Goal: Information Seeking & Learning: Compare options

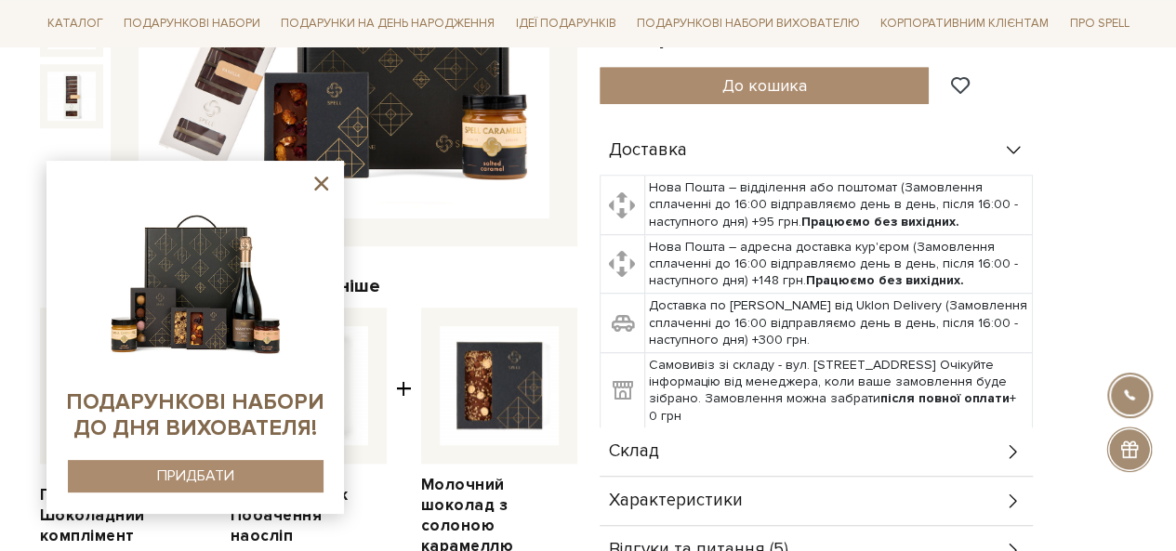
scroll to position [558, 0]
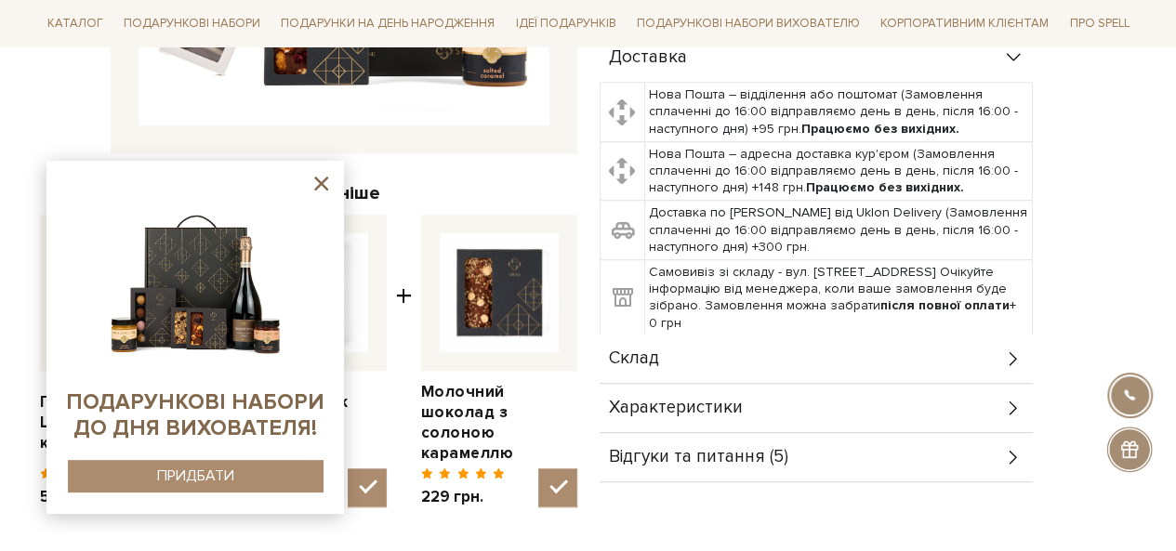
click at [803, 349] on div "Склад" at bounding box center [816, 359] width 433 height 48
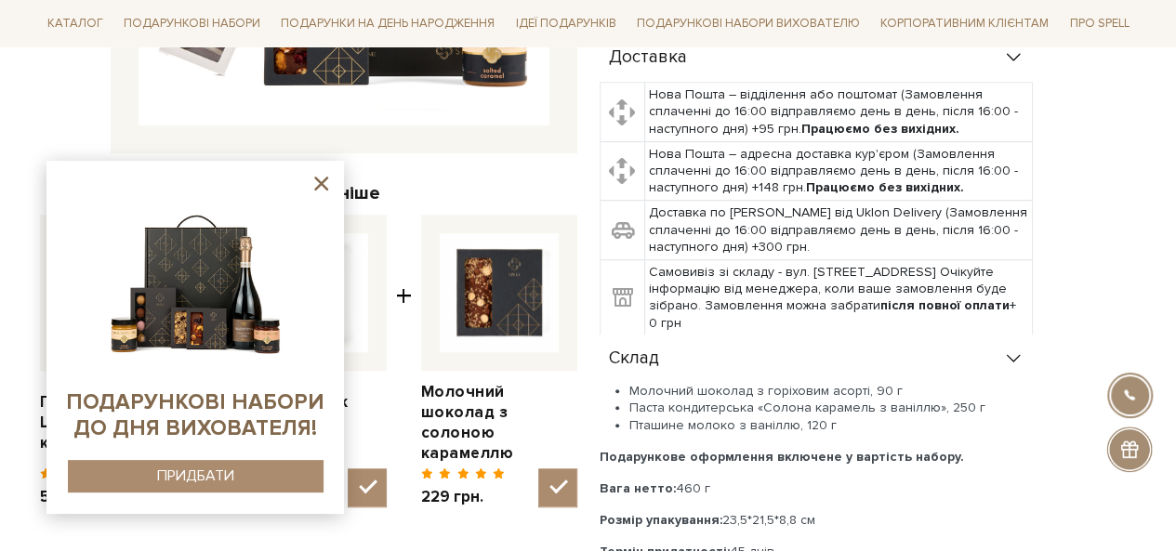
click at [316, 181] on icon at bounding box center [321, 183] width 23 height 23
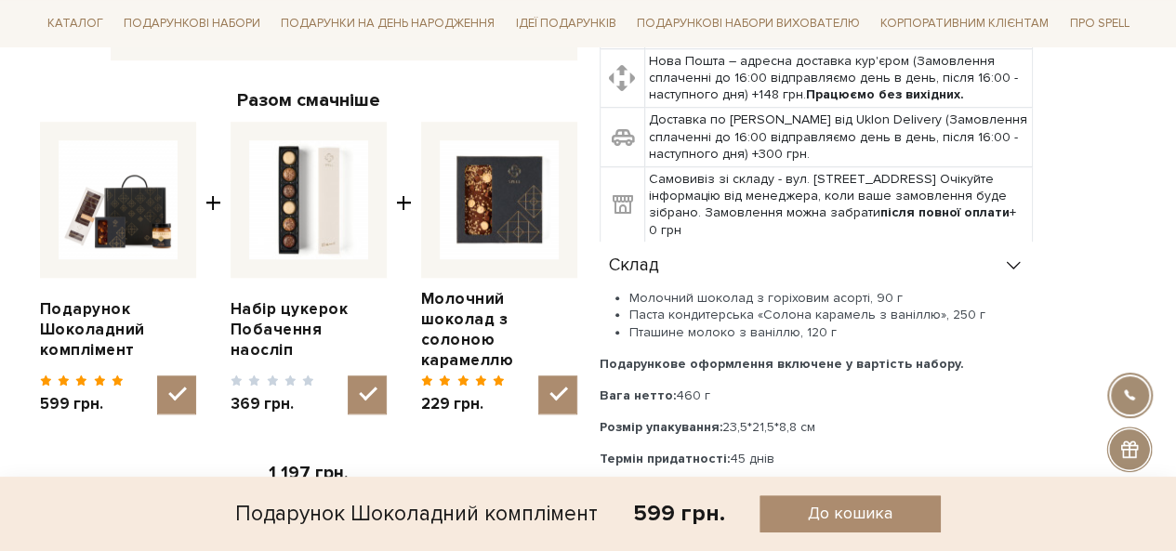
scroll to position [744, 0]
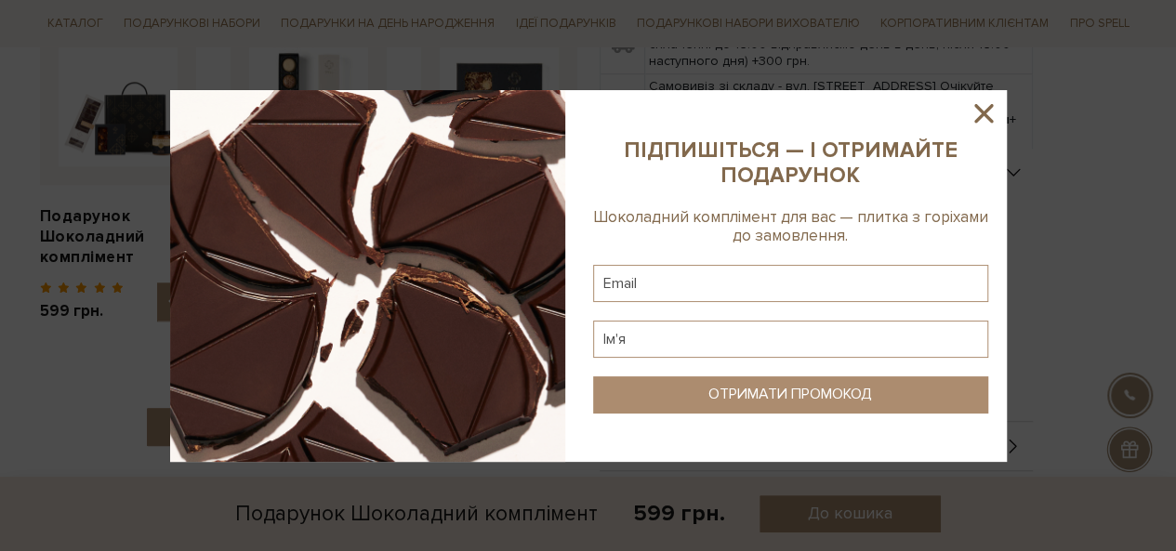
click at [977, 105] on icon at bounding box center [984, 114] width 32 height 32
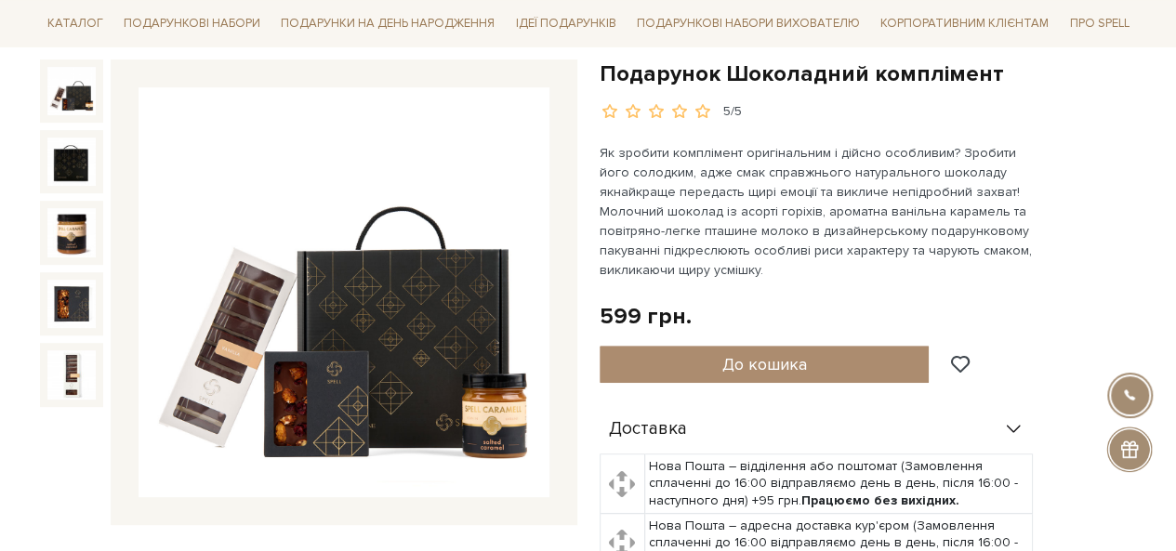
scroll to position [0, 0]
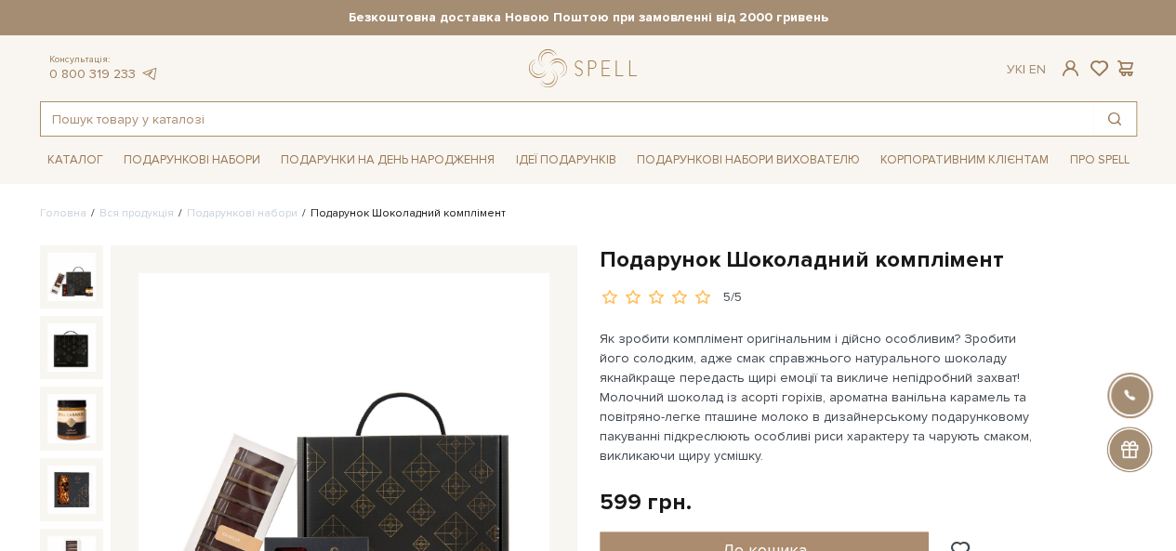
click at [262, 121] on input "text" at bounding box center [567, 118] width 1052 height 33
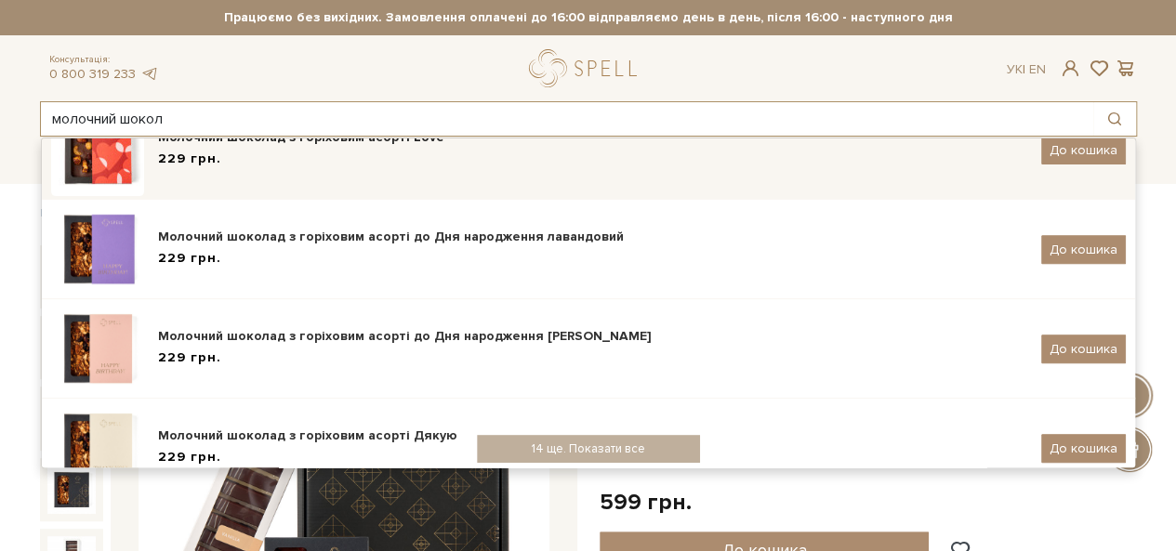
scroll to position [438, 0]
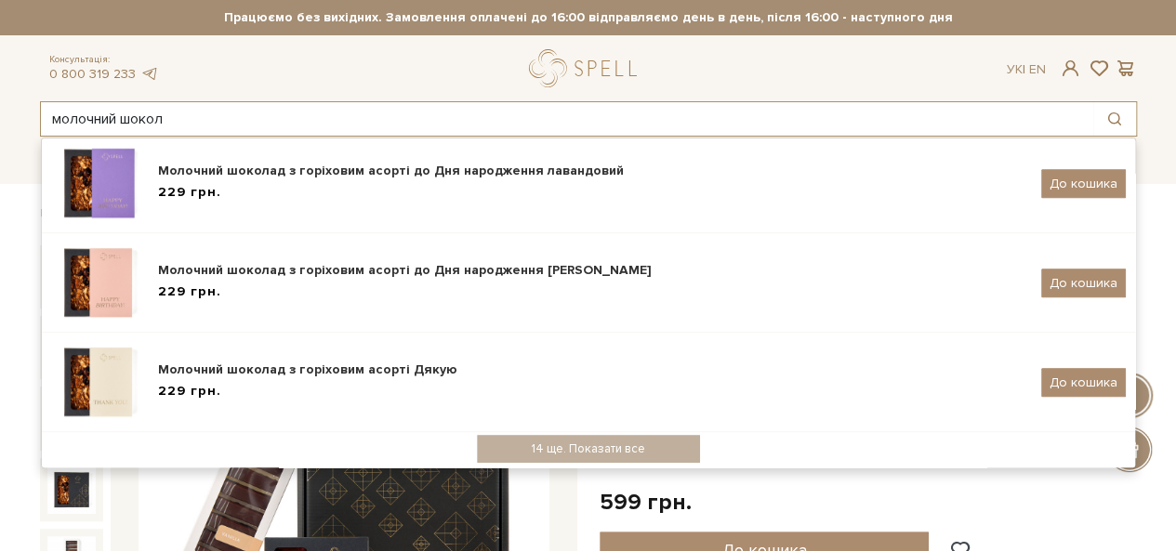
drag, startPoint x: 184, startPoint y: 117, endPoint x: 17, endPoint y: 116, distance: 167.4
click at [17, 116] on header "Безкоштовна доставка Новою Поштою при замовленні від 2000 гривень Працюємо без …" at bounding box center [588, 68] width 1176 height 137
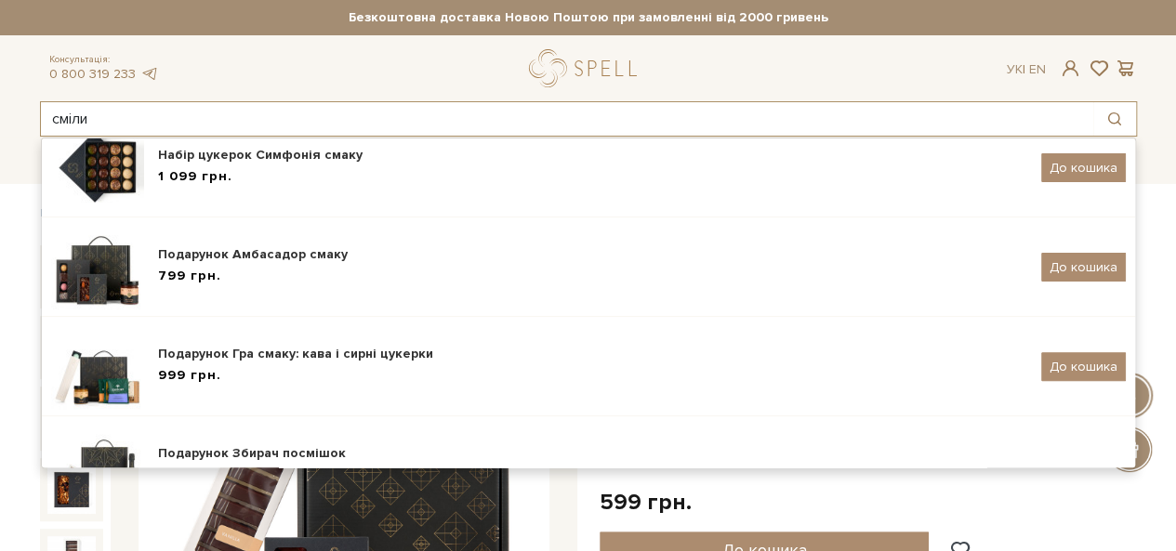
scroll to position [0, 0]
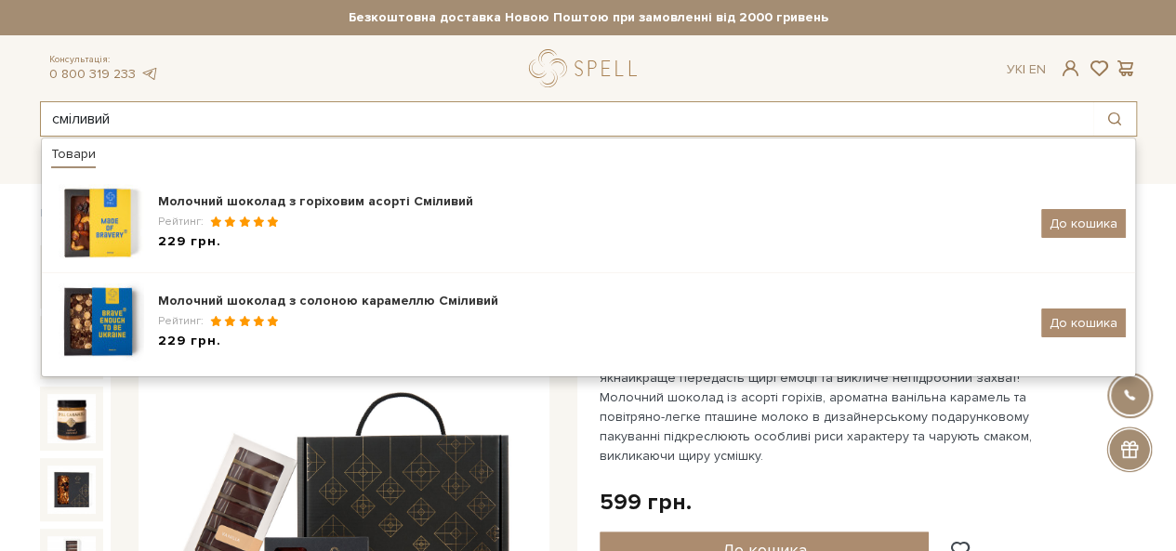
type input "сміливий"
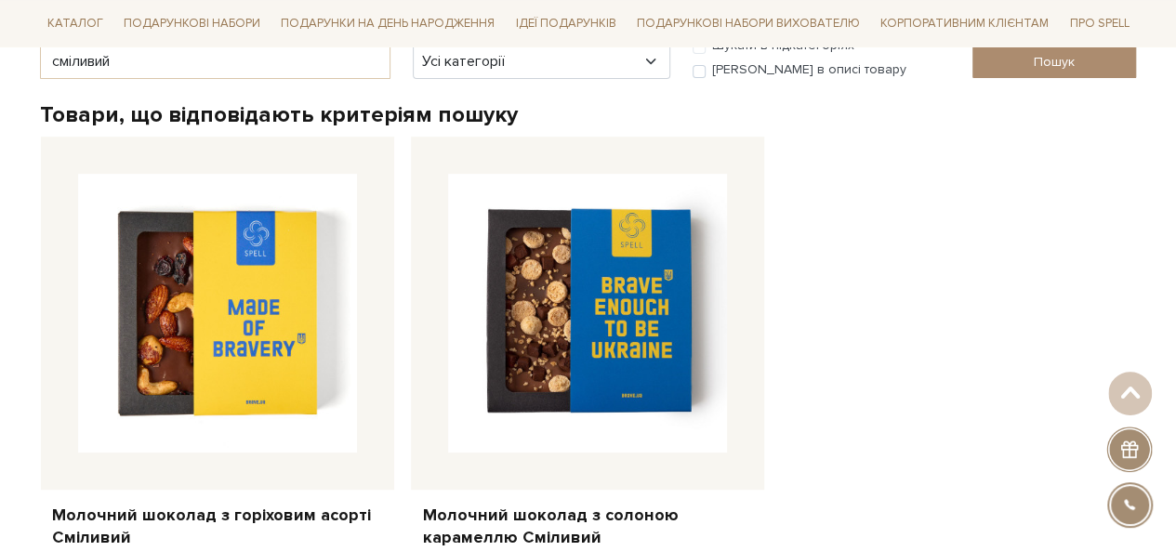
scroll to position [372, 0]
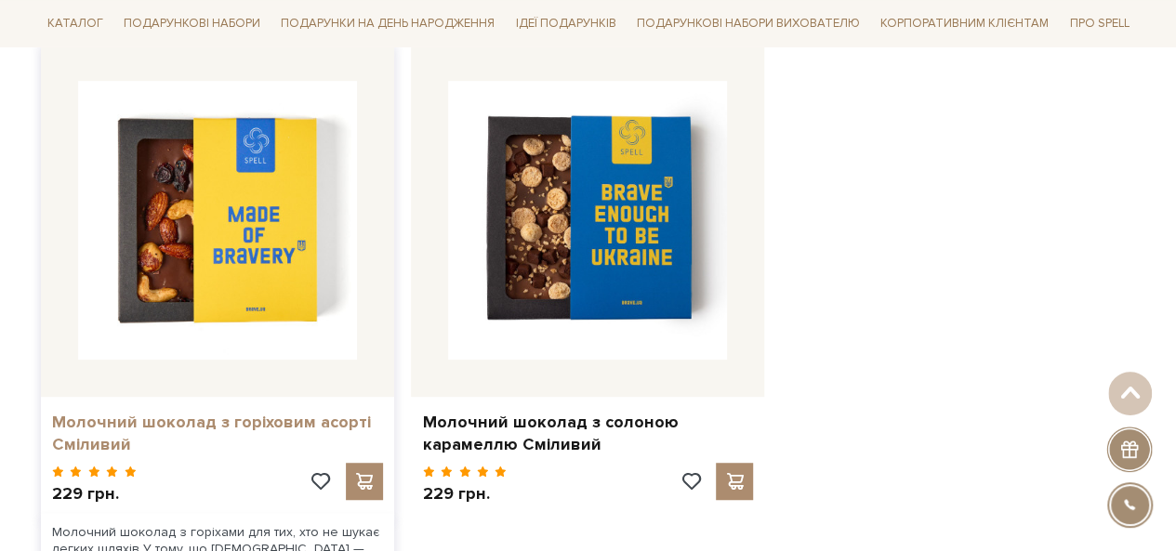
click at [225, 419] on link "Молочний шоколад з горіховим асорті Сміливий" at bounding box center [217, 434] width 331 height 44
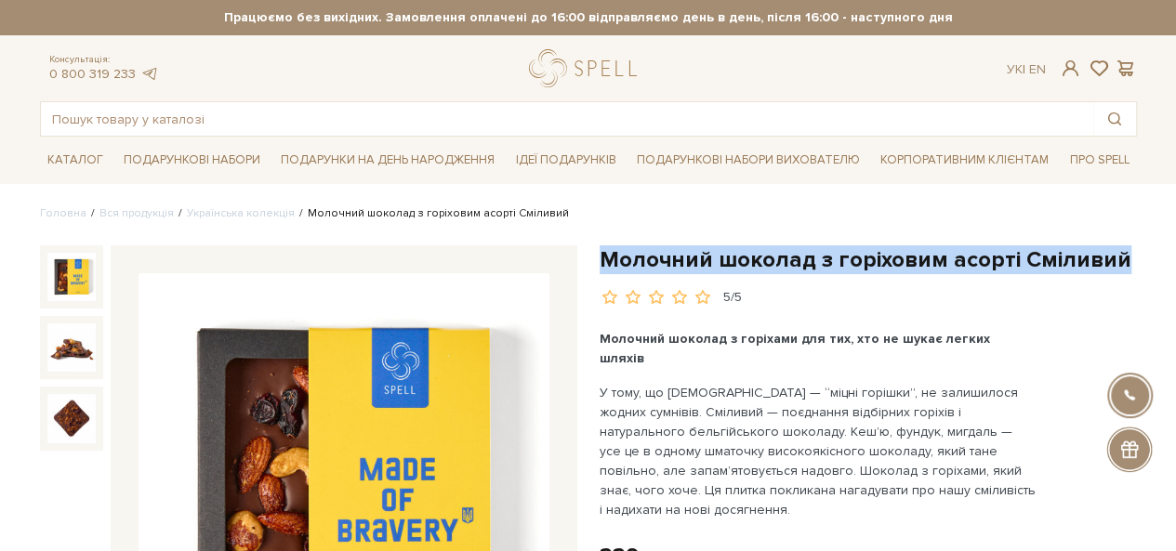
drag, startPoint x: 1114, startPoint y: 258, endPoint x: 599, endPoint y: 253, distance: 515.1
click at [600, 253] on h1 "Молочний шоколад з горіховим асорті Сміливий" at bounding box center [868, 259] width 537 height 29
copy h1 "Молочний шоколад з горіховим асорті Сміливий"
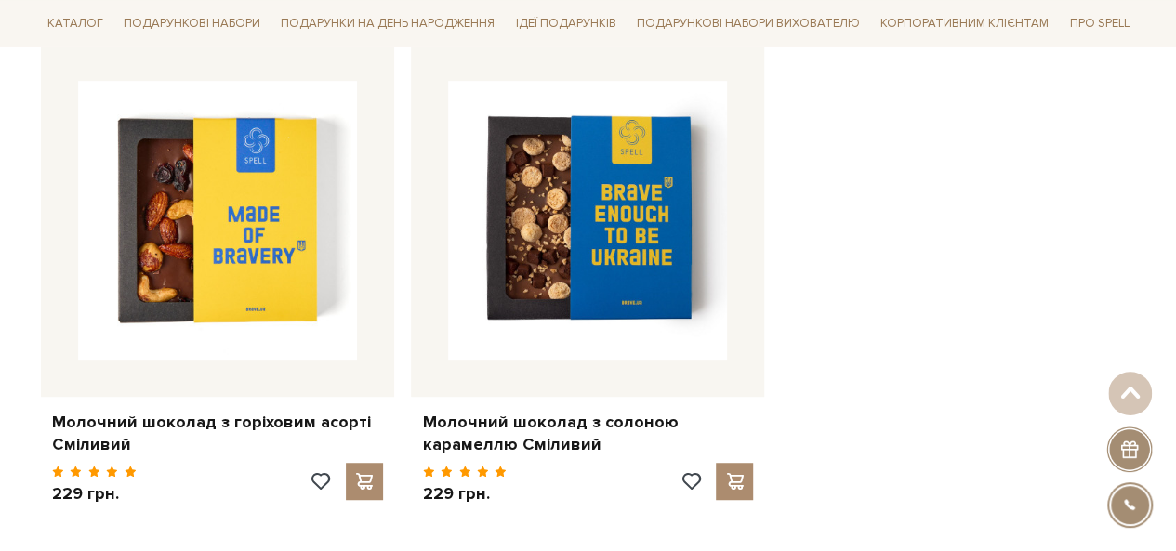
scroll to position [379, 0]
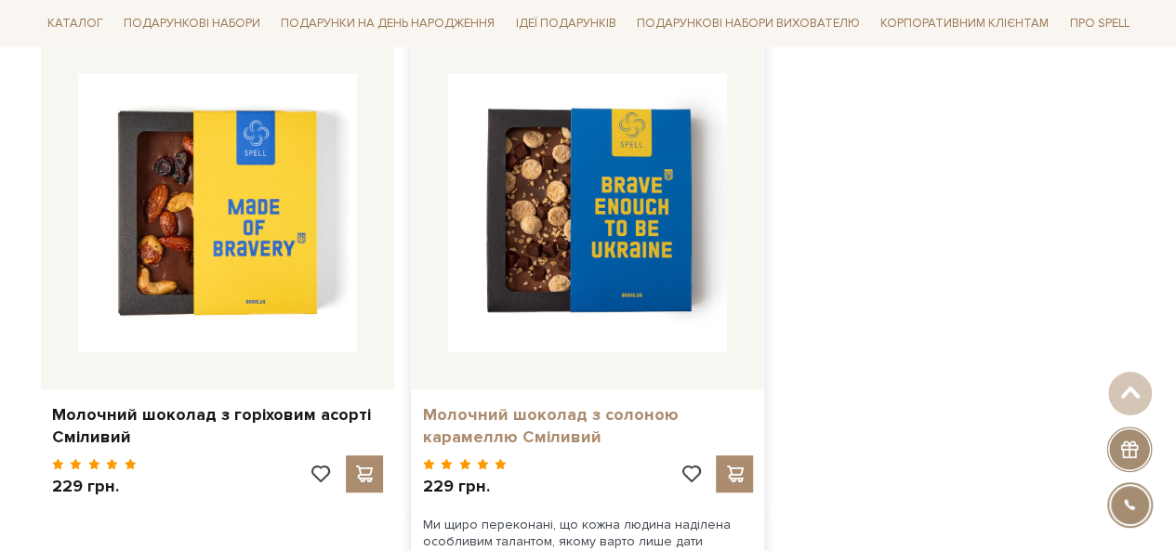
click at [541, 421] on link "Молочний шоколад з солоною карамеллю Сміливий" at bounding box center [587, 426] width 331 height 44
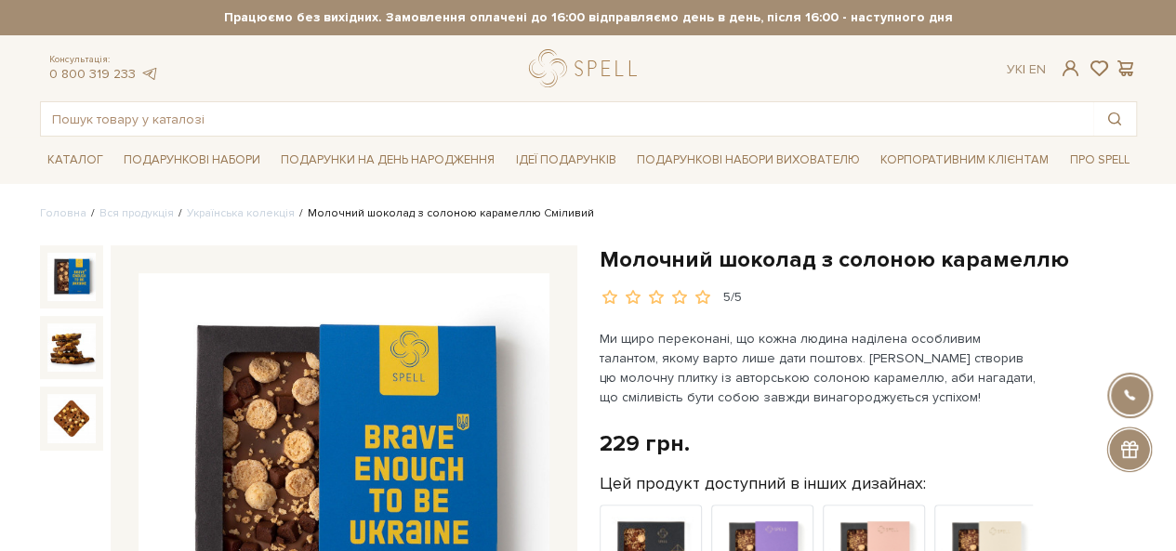
scroll to position [186, 0]
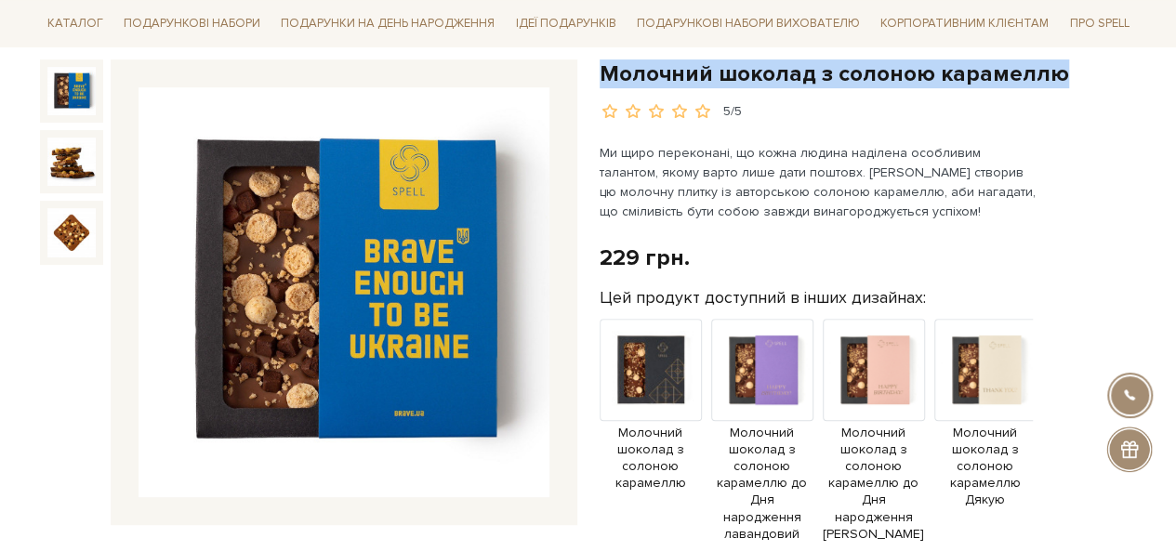
drag, startPoint x: 1052, startPoint y: 73, endPoint x: 600, endPoint y: 68, distance: 451.9
click at [600, 68] on h1 "Молочний шоколад з солоною карамеллю" at bounding box center [868, 74] width 537 height 29
copy h1 "Молочний шоколад з солоною карамеллю"
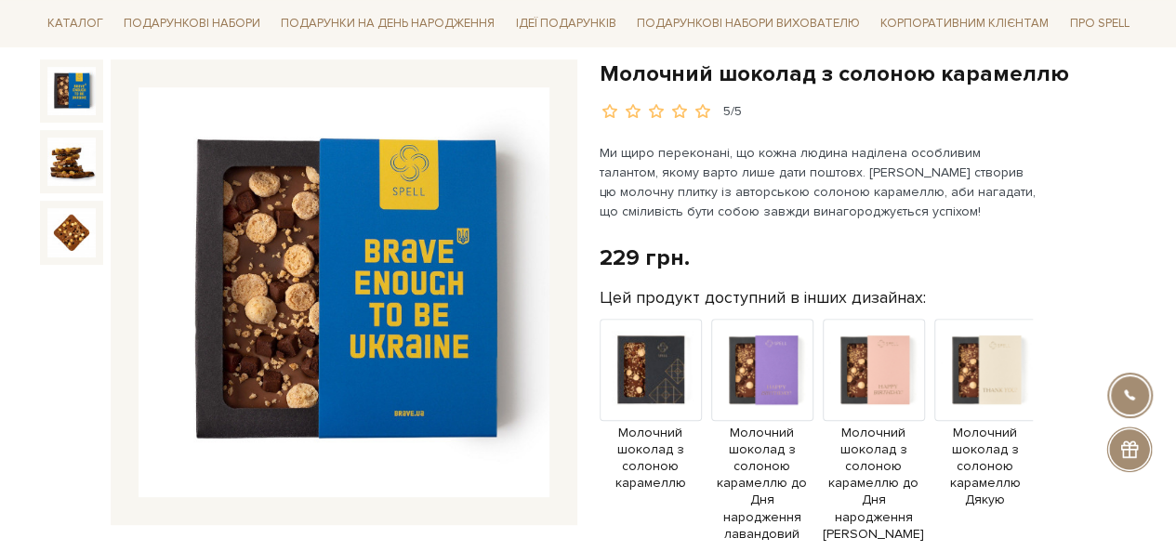
click at [908, 111] on div "5/5" at bounding box center [868, 112] width 537 height 18
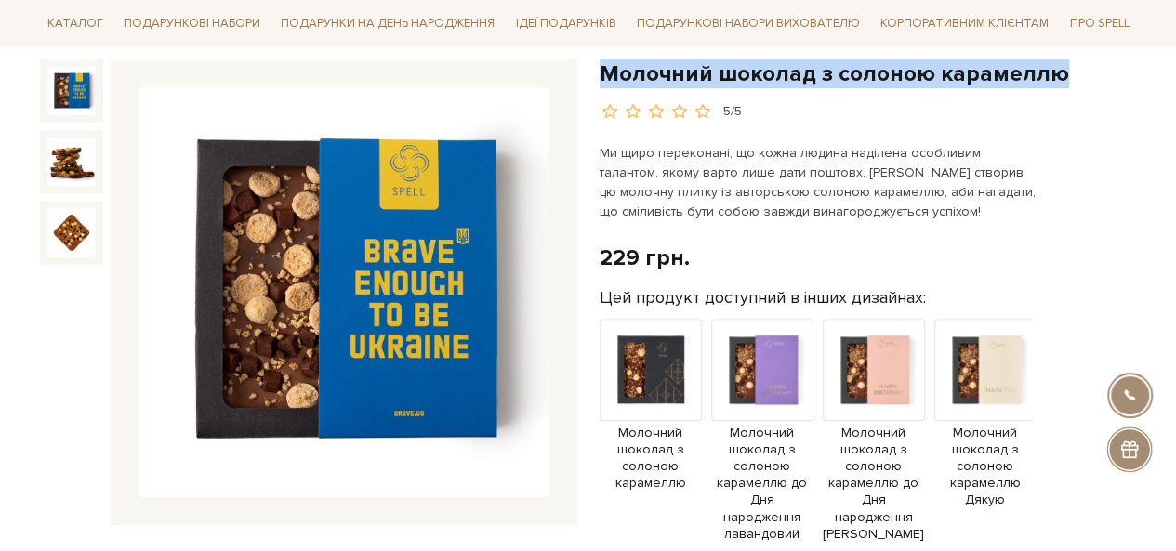
drag, startPoint x: 602, startPoint y: 72, endPoint x: 1065, endPoint y: 74, distance: 463.0
click at [1065, 74] on h1 "Молочний шоколад з солоною карамеллю" at bounding box center [868, 74] width 537 height 29
copy h1 "Молочний шоколад з солоною карамеллю"
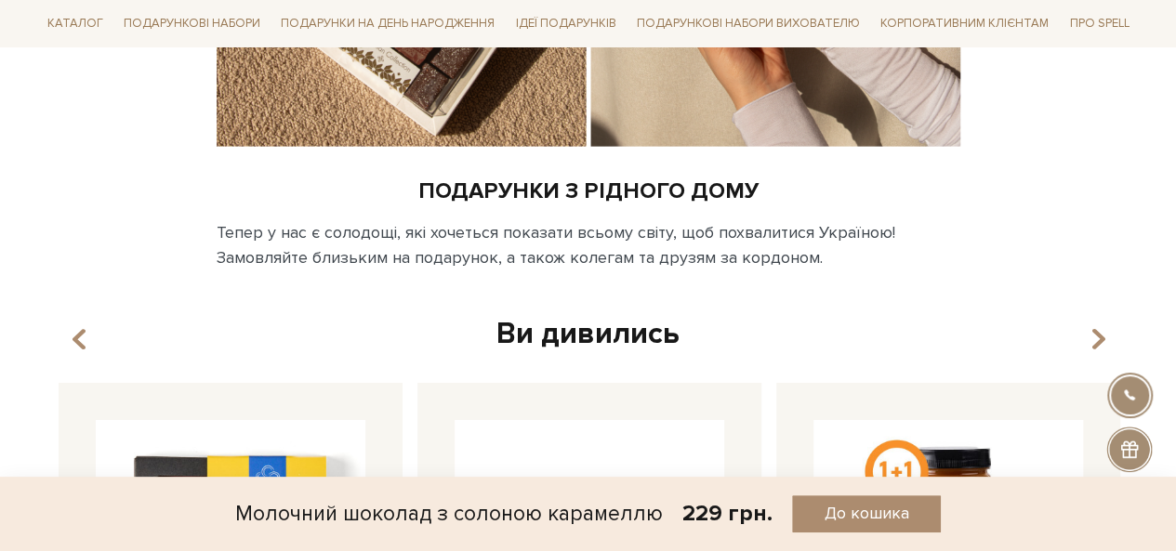
scroll to position [3347, 0]
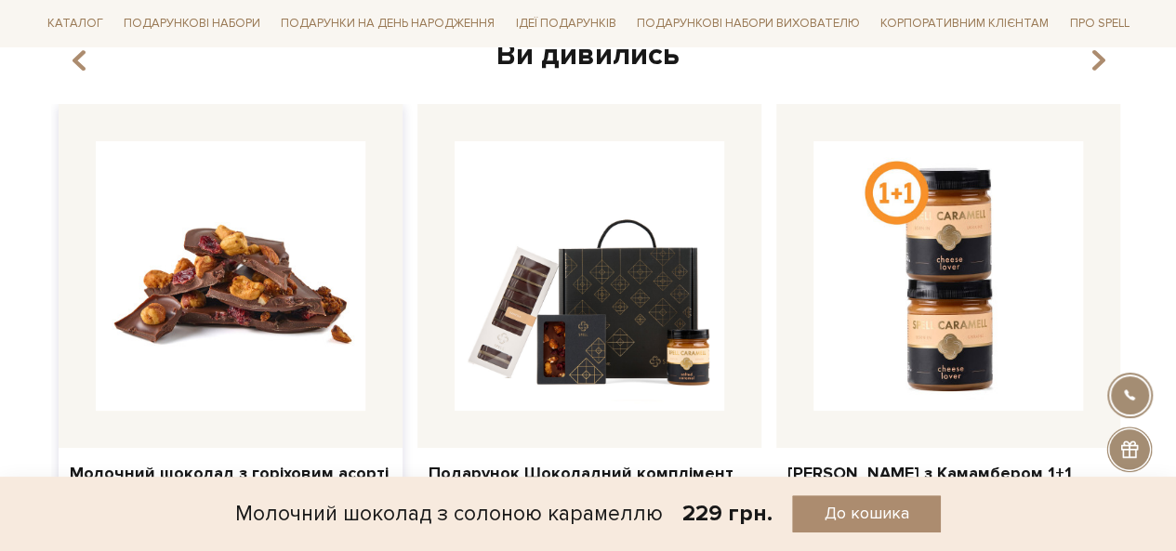
click at [221, 298] on img at bounding box center [231, 276] width 270 height 270
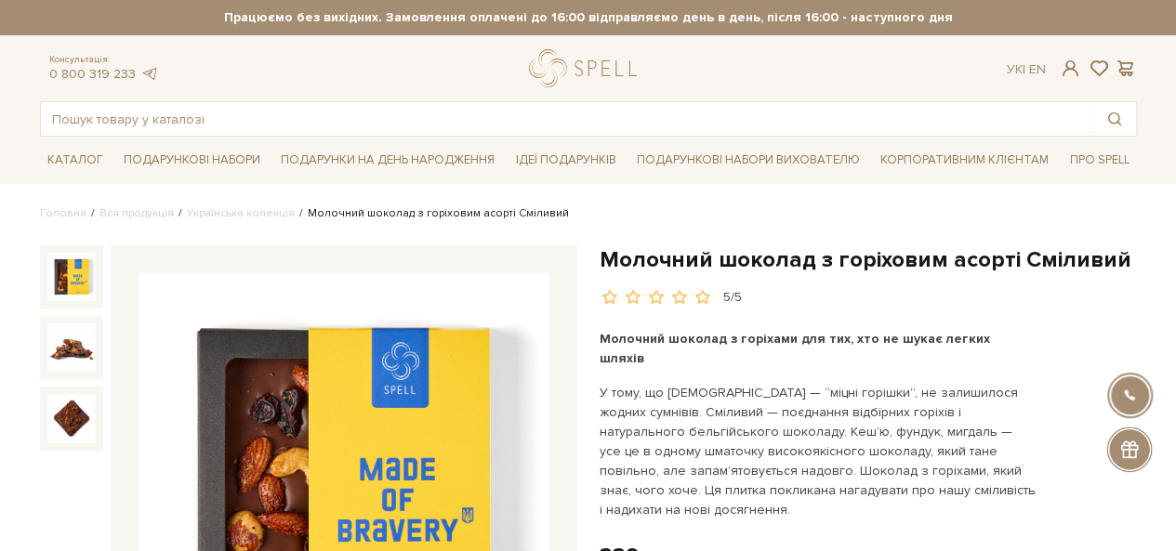
click at [1075, 264] on h1 "Молочний шоколад з горіховим асорті Сміливий" at bounding box center [868, 259] width 537 height 29
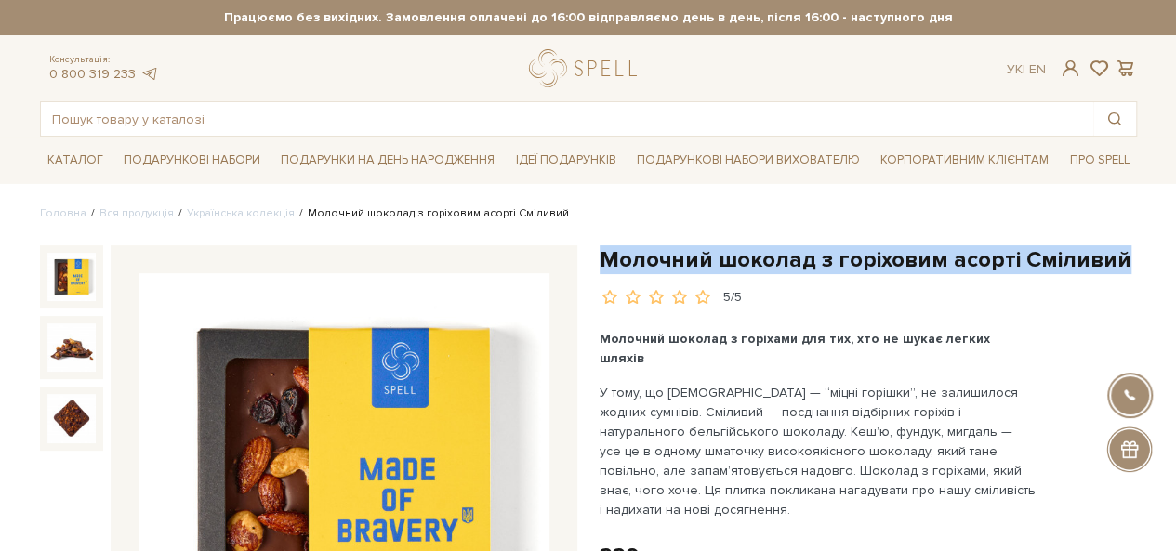
drag, startPoint x: 1075, startPoint y: 264, endPoint x: 631, endPoint y: 261, distance: 443.5
click at [631, 261] on h1 "Молочний шоколад з горіховим асорті Сміливий" at bounding box center [868, 259] width 537 height 29
copy h1 "Молочний шоколад з горіховим асорті Сміливий"
